Goal: Transaction & Acquisition: Book appointment/travel/reservation

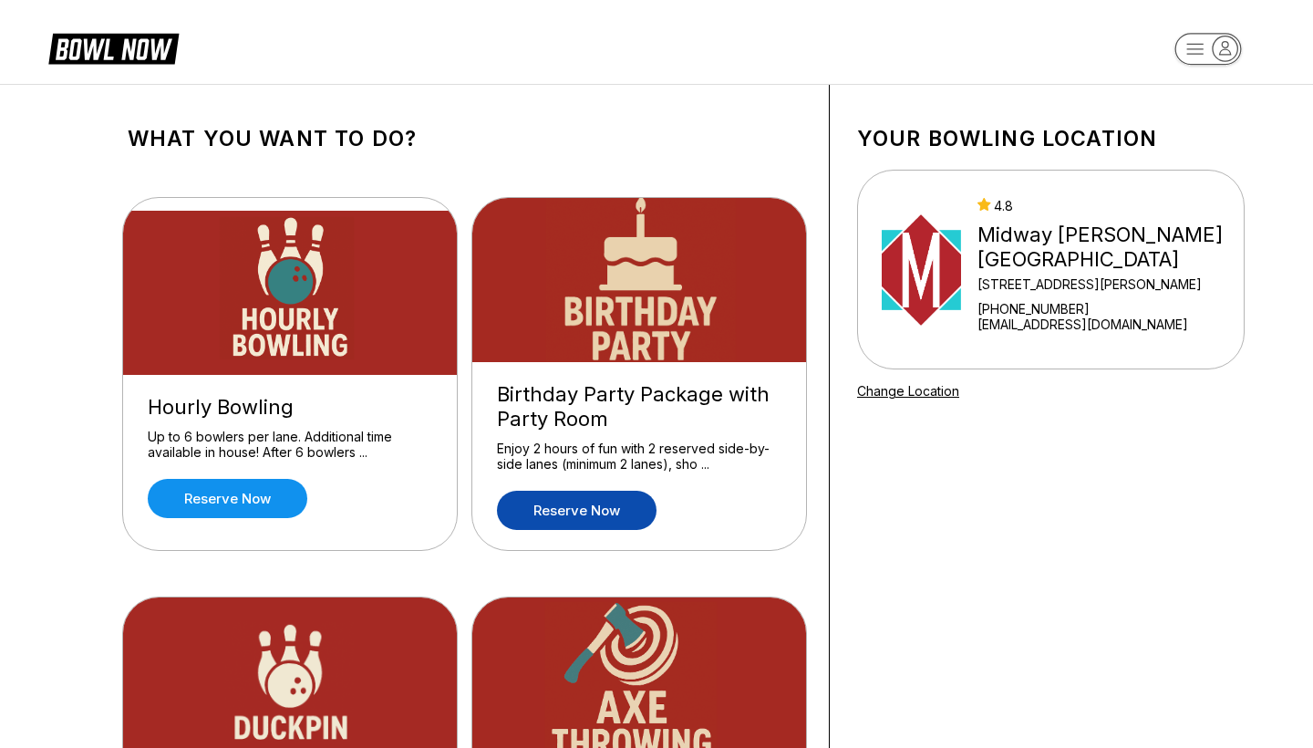
click at [528, 519] on link "Reserve now" at bounding box center [577, 509] width 160 height 39
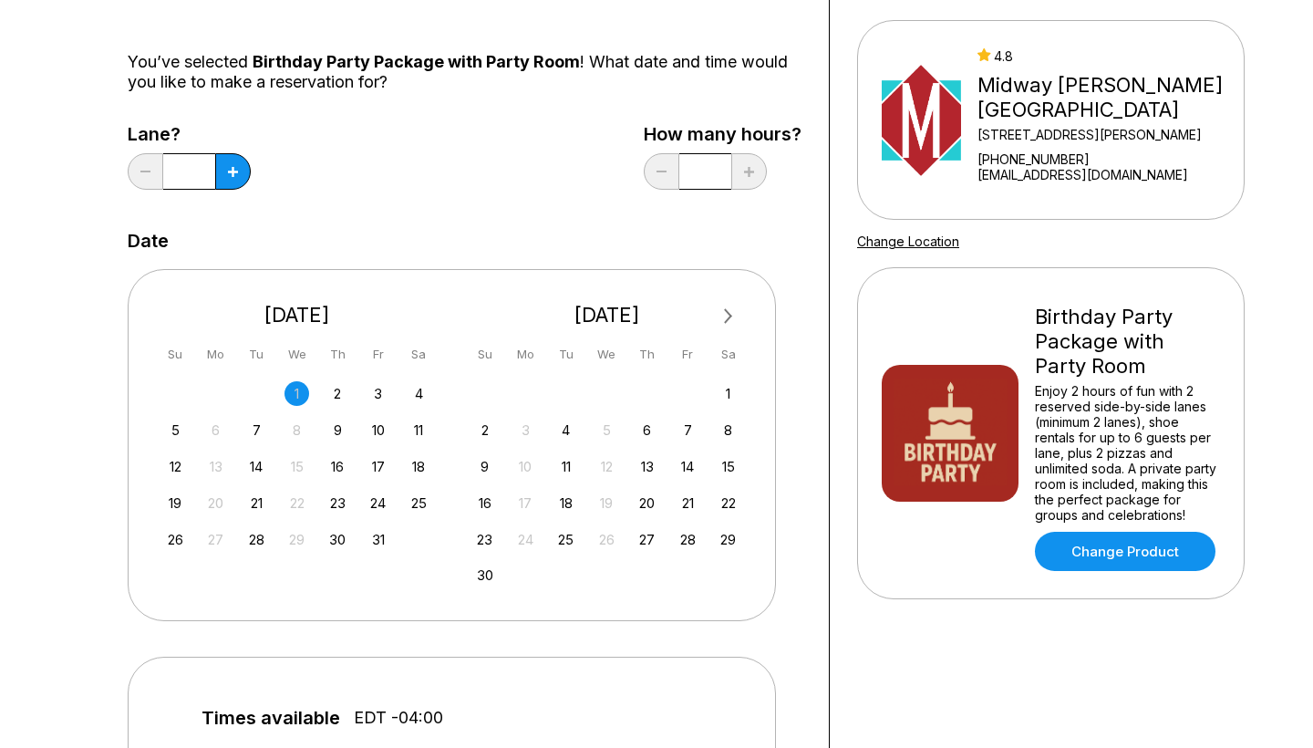
scroll to position [203, 0]
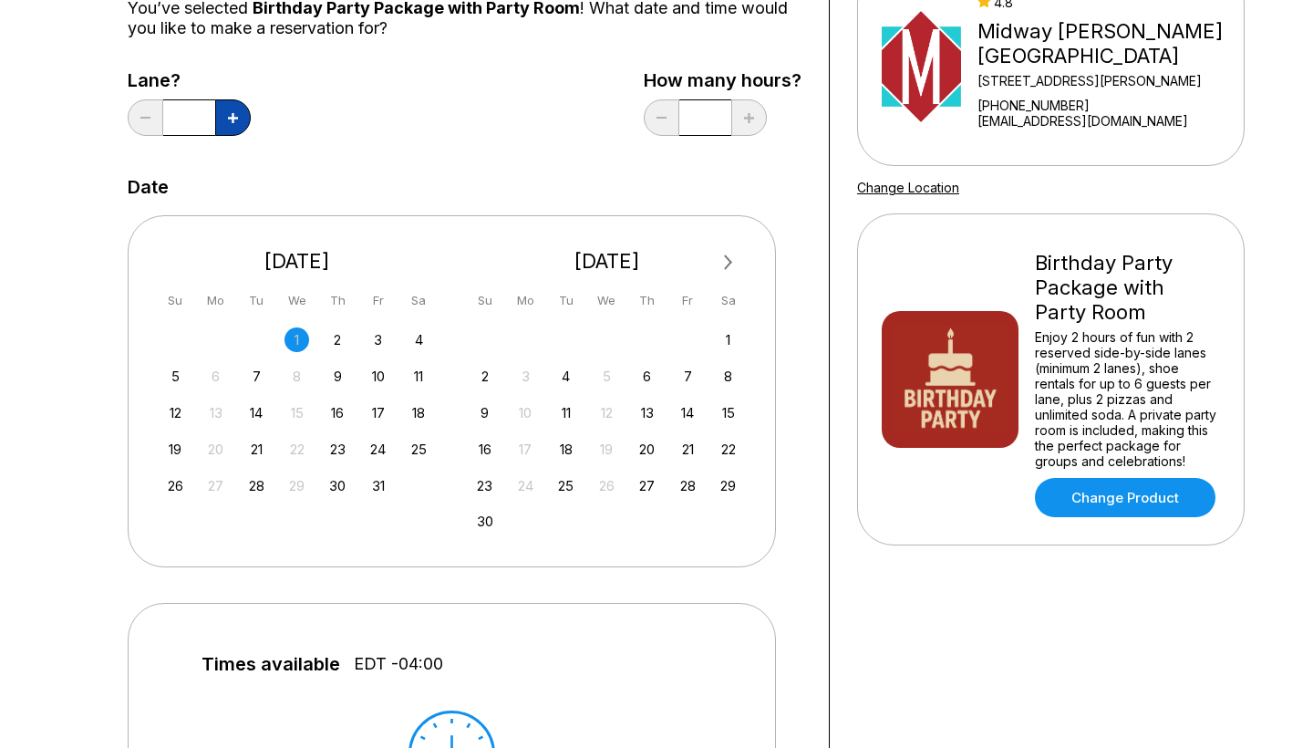
click at [240, 107] on button at bounding box center [233, 117] width 36 height 36
type input "*"
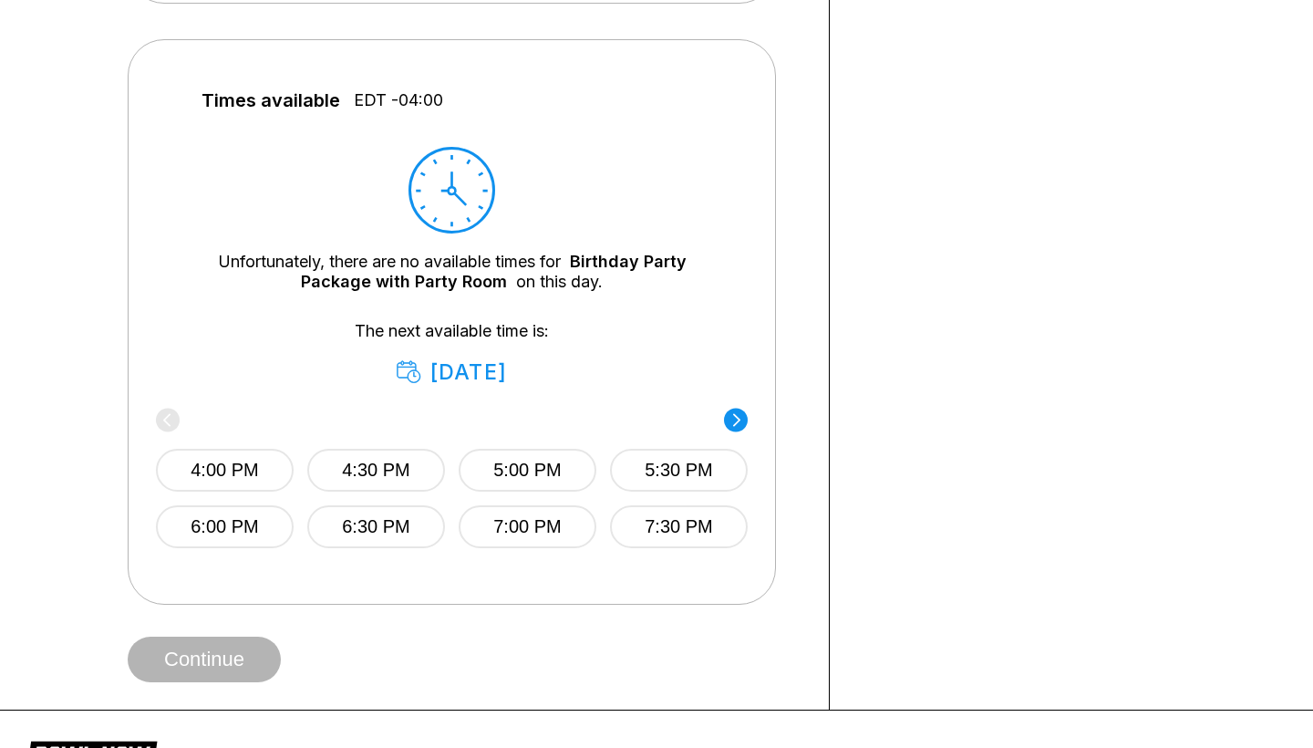
scroll to position [768, 0]
click at [354, 460] on button "4:30 PM" at bounding box center [376, 469] width 138 height 43
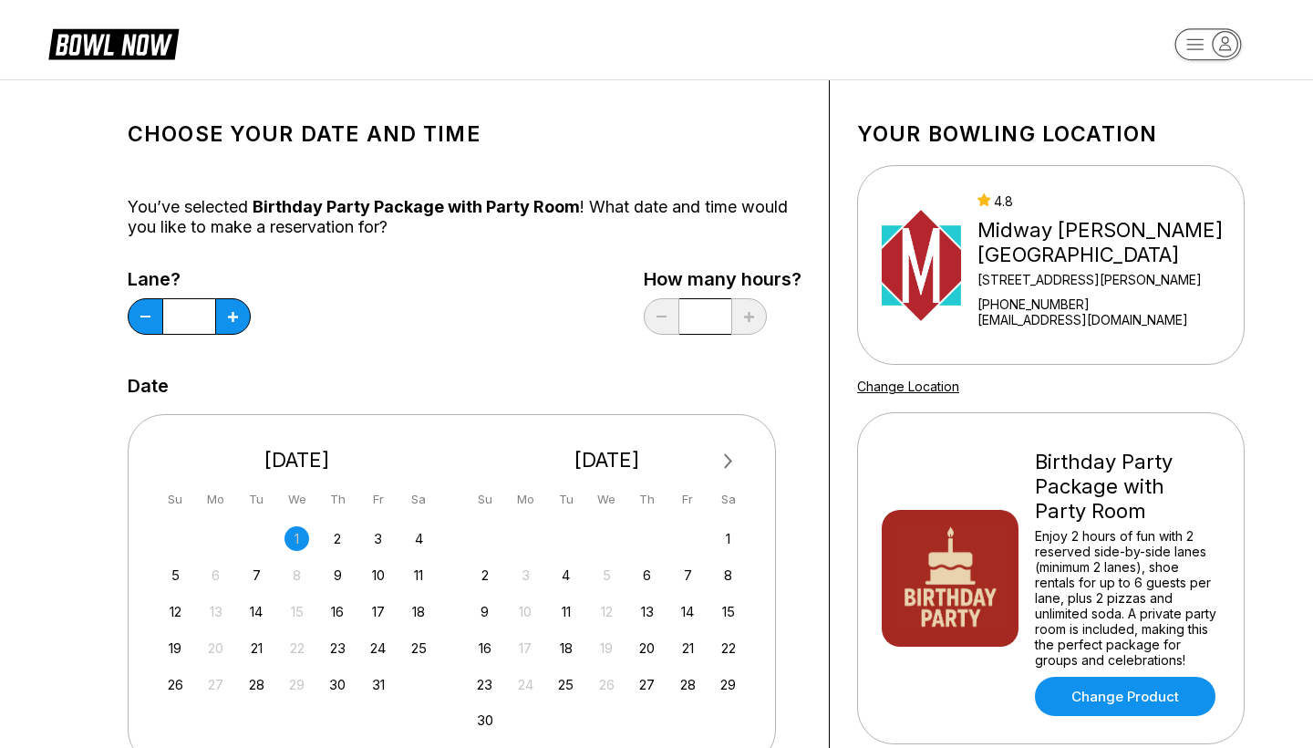
scroll to position [6, 0]
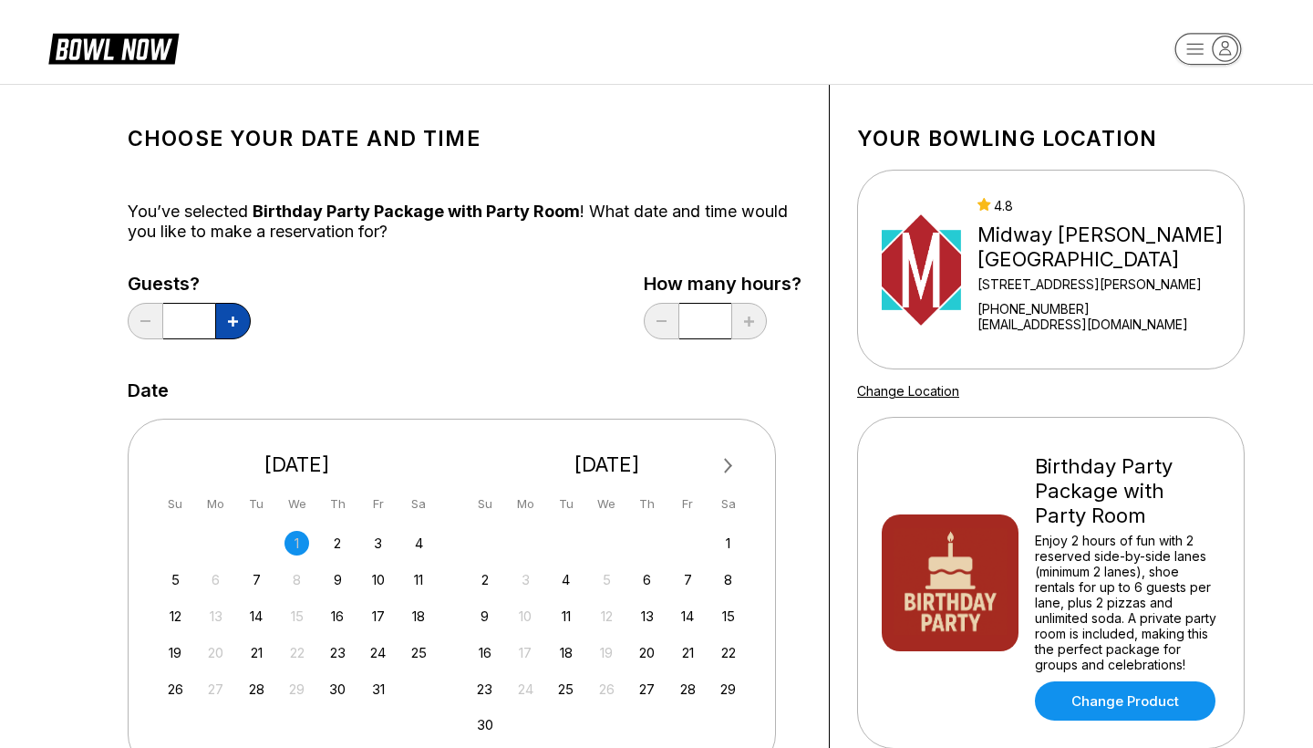
click at [228, 325] on icon at bounding box center [233, 321] width 10 height 10
type input "*"
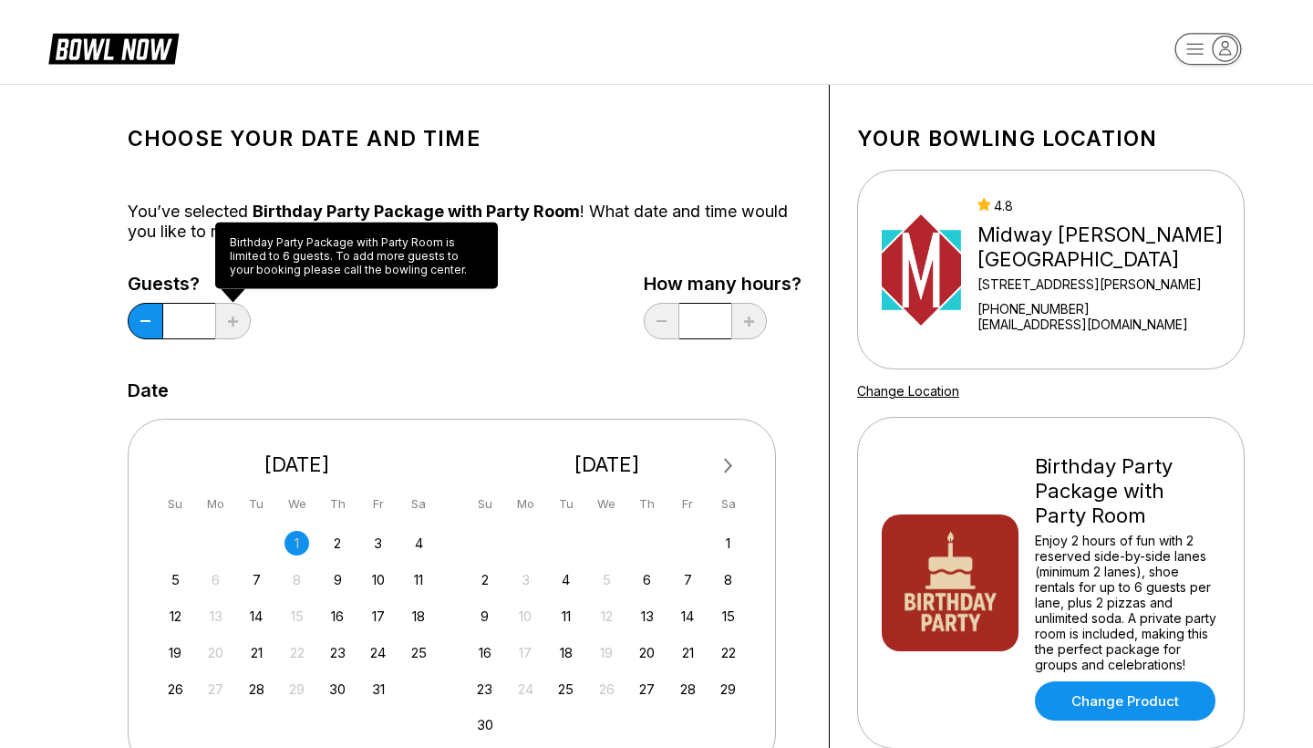
click at [228, 325] on icon at bounding box center [233, 321] width 10 height 10
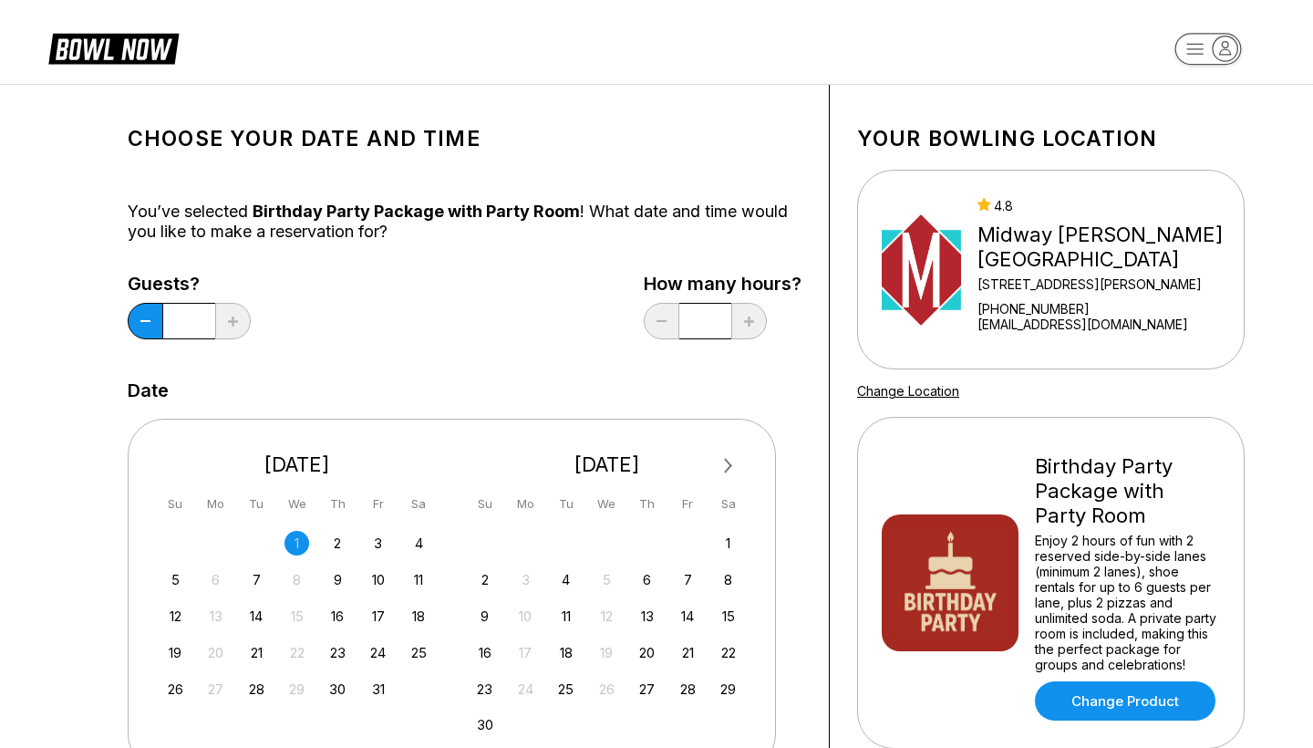
click at [228, 325] on icon at bounding box center [233, 321] width 10 height 10
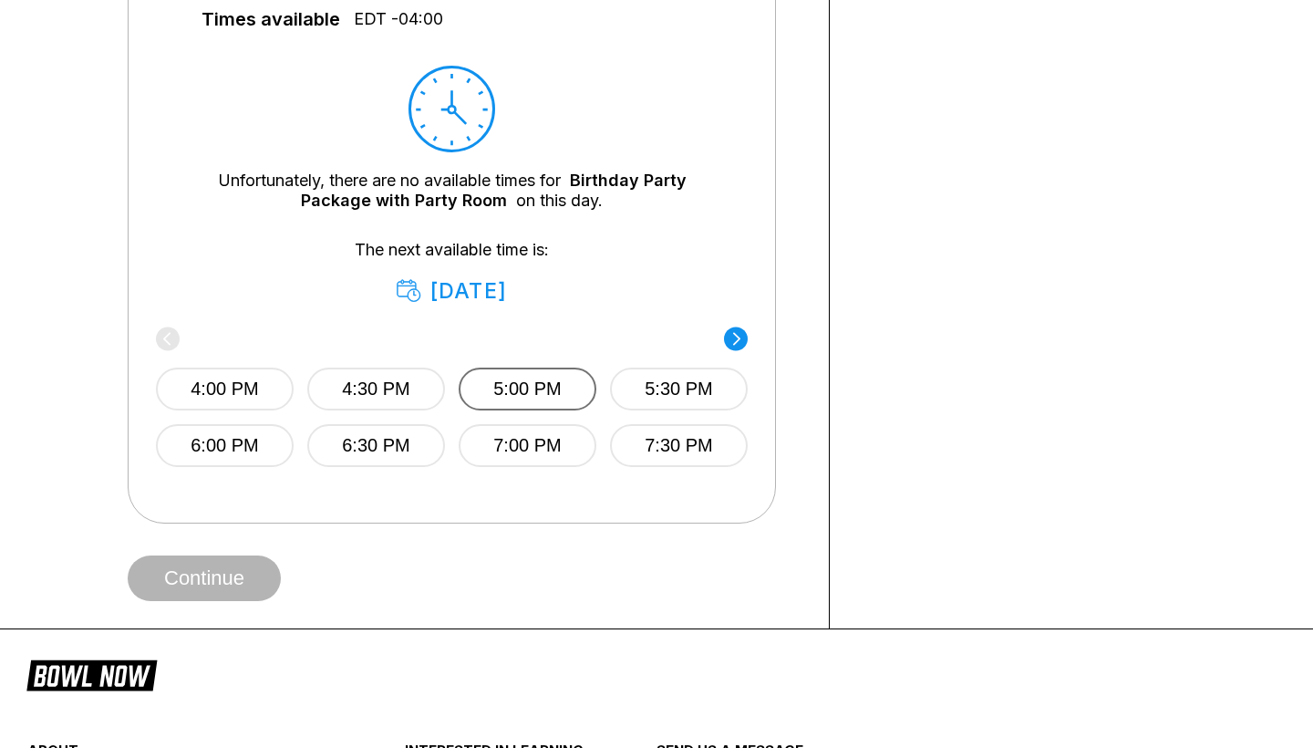
click at [529, 379] on button "5:00 PM" at bounding box center [528, 388] width 138 height 43
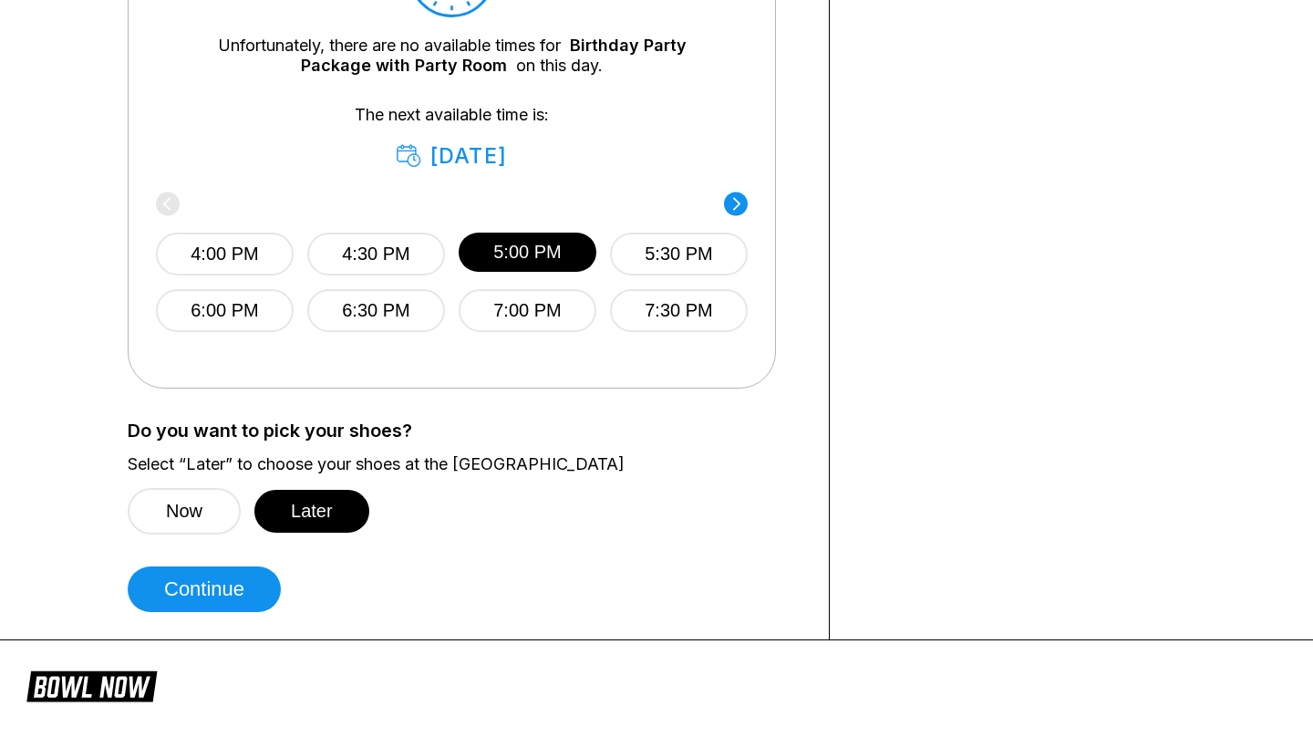
scroll to position [987, 0]
